Goal: Use online tool/utility: Use online tool/utility

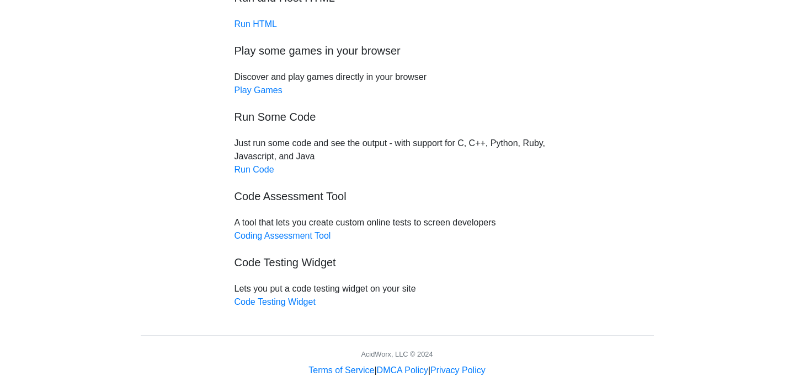
scroll to position [99, 0]
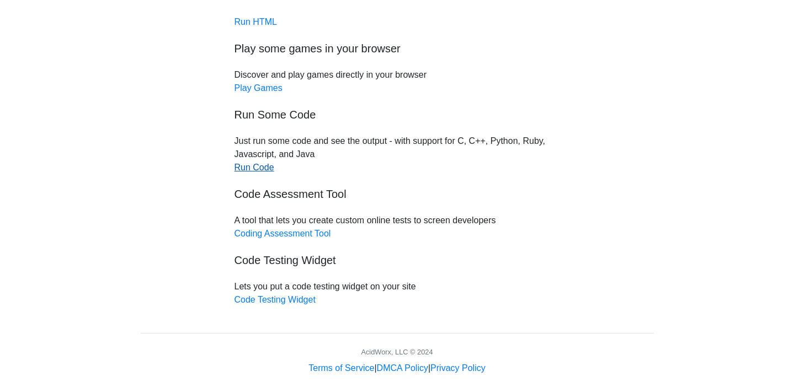
click at [264, 167] on link "Run Code" at bounding box center [254, 167] width 40 height 9
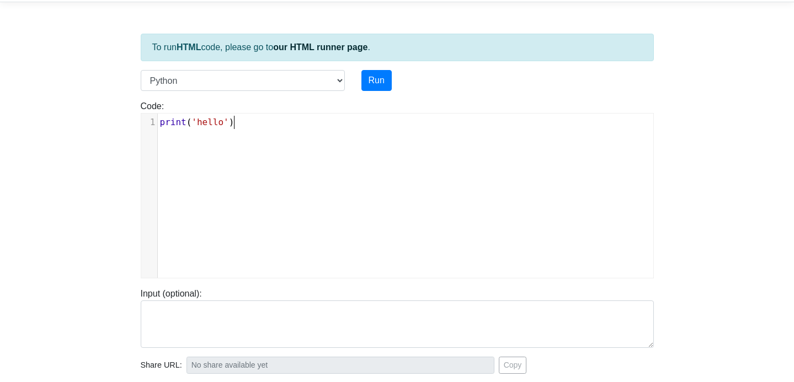
scroll to position [4, 0]
type textarea "print('hello')"
drag, startPoint x: 258, startPoint y: 130, endPoint x: 155, endPoint y: 117, distance: 103.3
click at [158, 117] on div "x 1 print ( 'hello' )" at bounding box center [405, 123] width 495 height 18
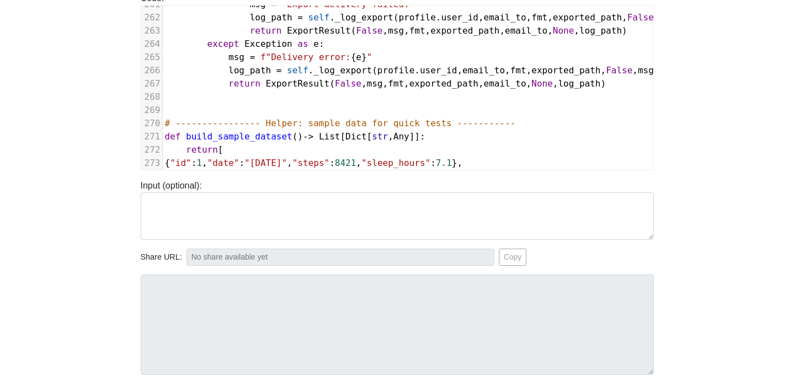
scroll to position [0, 0]
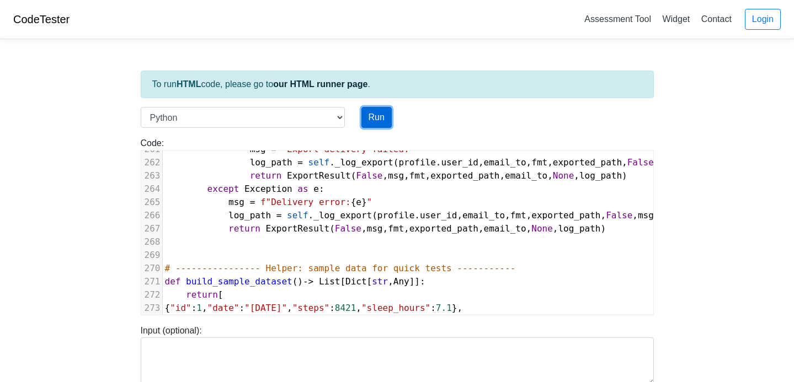
click at [373, 113] on button "Run" at bounding box center [376, 117] width 30 height 21
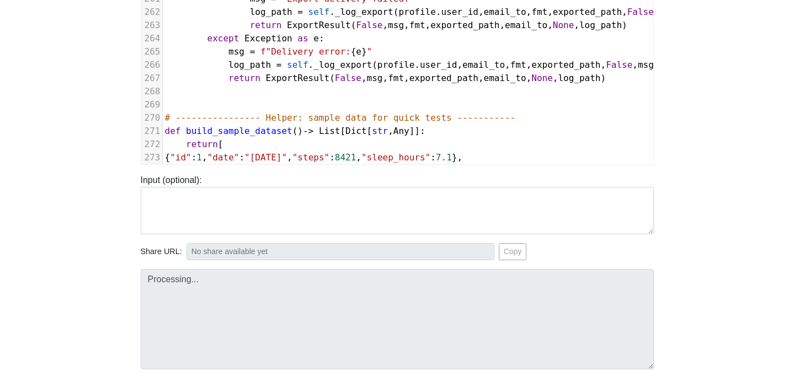
type input "https://codetester.io/runner?s=n0lmJakPXe"
type textarea "Stdout: CSV: ExportResult(success=True, message='Export delivered successfully.…"
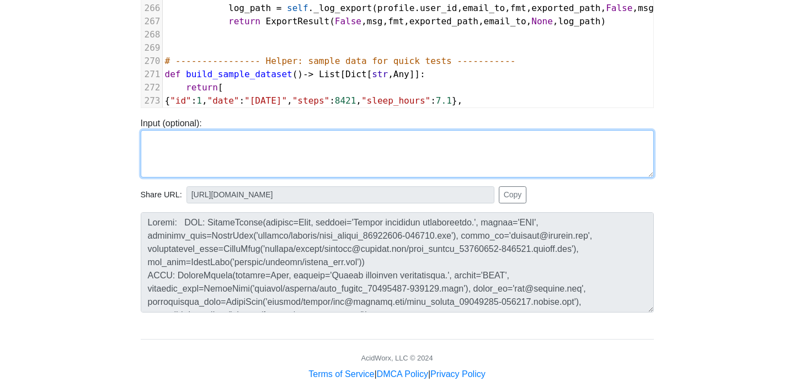
click at [534, 152] on textarea at bounding box center [397, 153] width 513 height 47
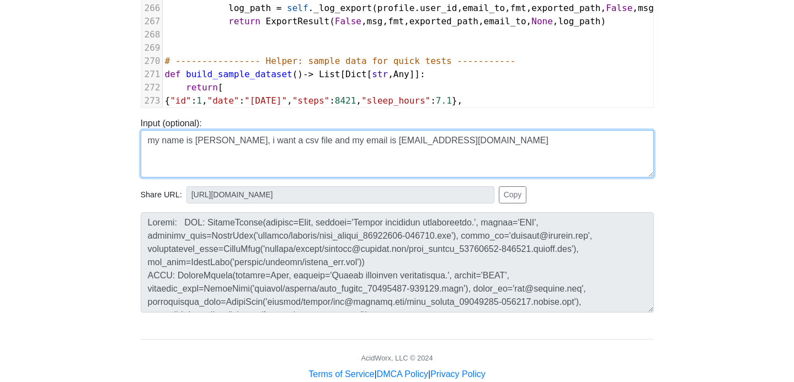
type textarea "my name is tristan, i want a csv file and my email is trevonball22@gmail.com"
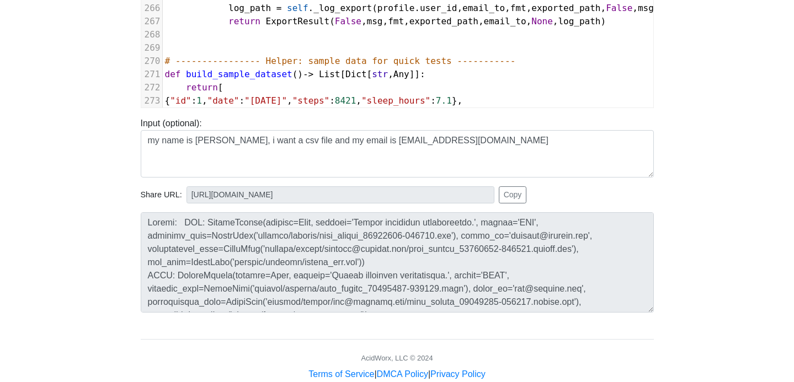
click at [614, 191] on div "Share URL: https://codetester.io/runner?s=n0lmJakPXe Copy" at bounding box center [397, 194] width 513 height 17
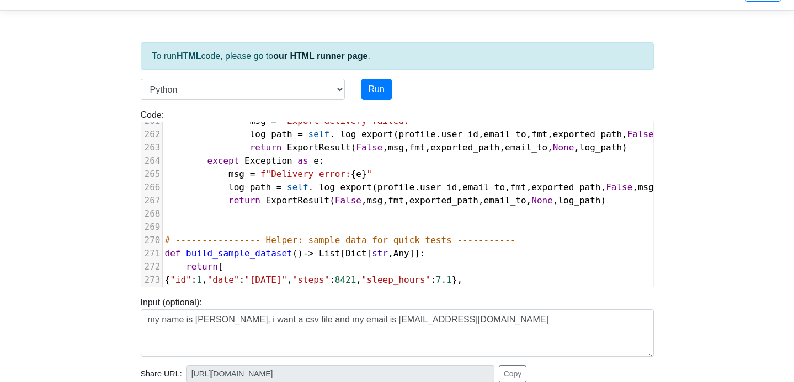
scroll to position [23, 0]
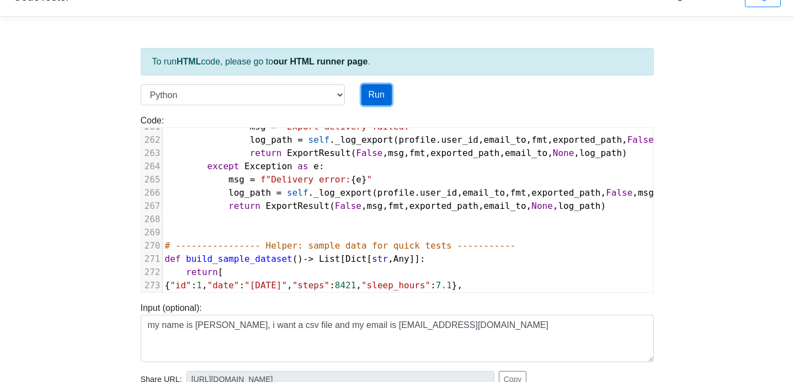
click at [370, 98] on button "Run" at bounding box center [376, 94] width 30 height 21
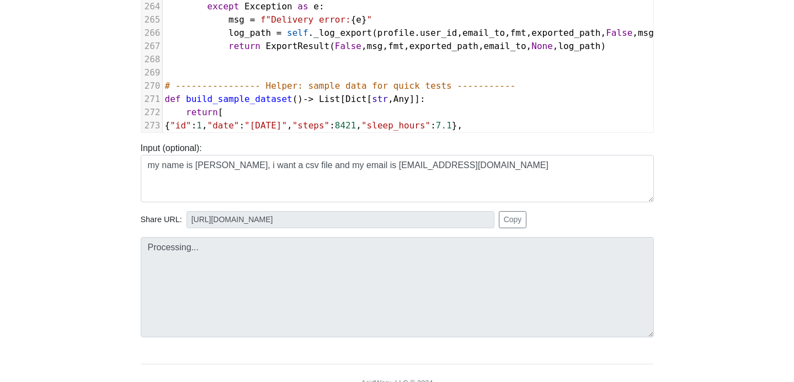
scroll to position [181, 0]
type input "https://codetester.io/runner?s=D9lp15kVXn"
type textarea "Stdout: CSV: ExportResult(success=True, message='Export delivered successfully.…"
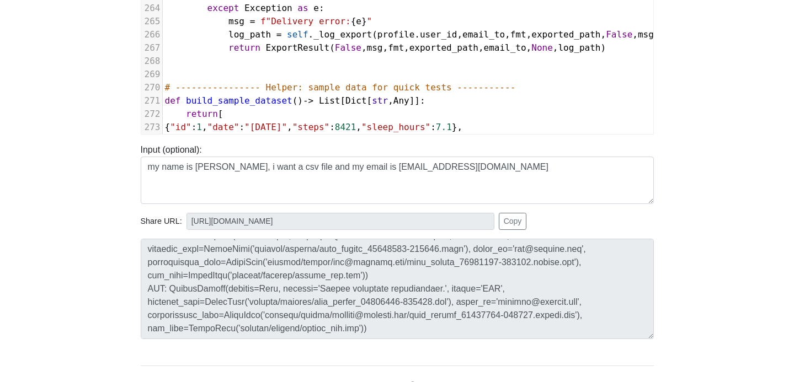
scroll to position [0, 0]
